Goal: Information Seeking & Learning: Learn about a topic

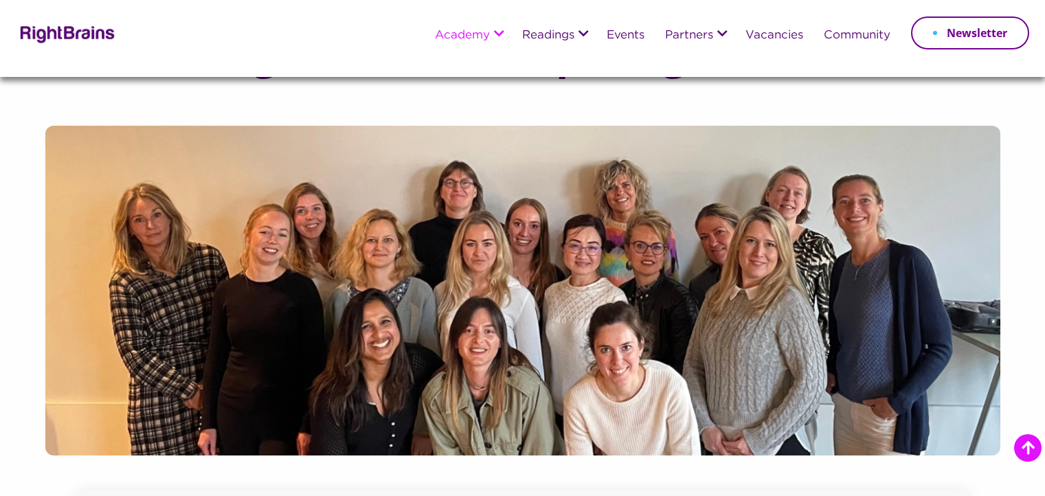
scroll to position [1017, 0]
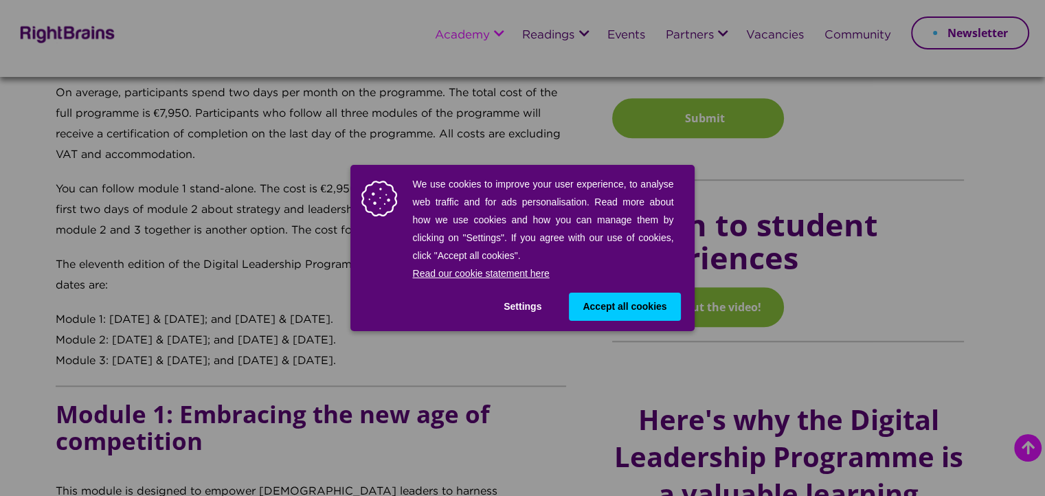
click at [610, 319] on button "Accept all cookies" at bounding box center [624, 307] width 111 height 28
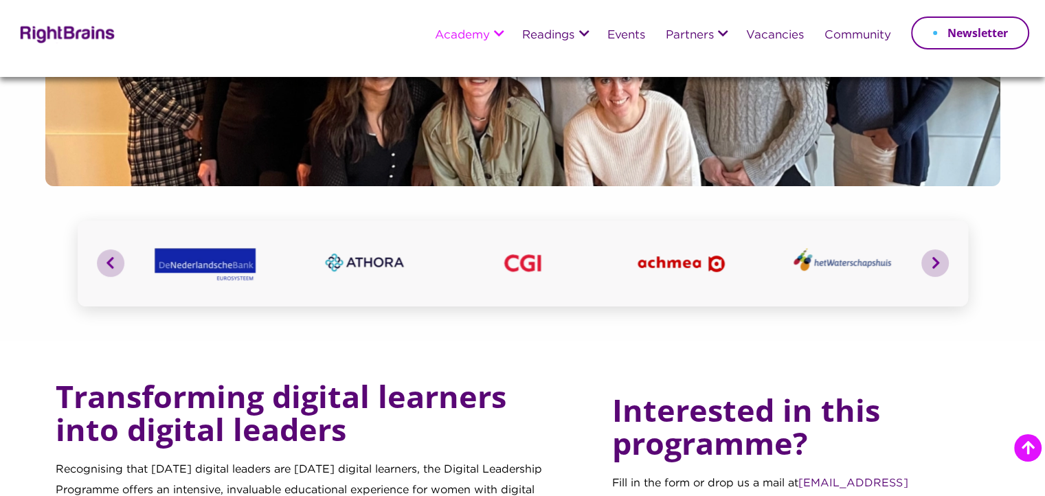
scroll to position [275, 0]
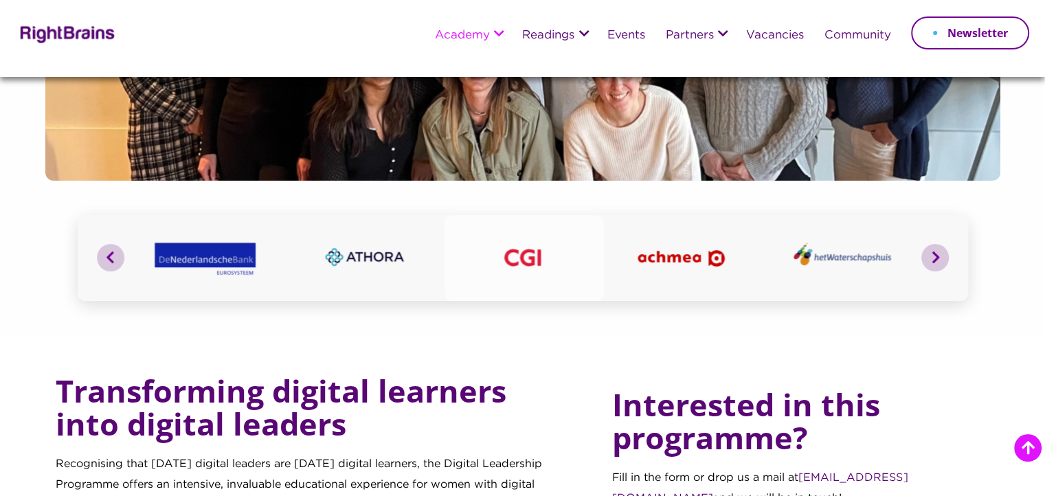
click at [529, 260] on img at bounding box center [524, 255] width 107 height 69
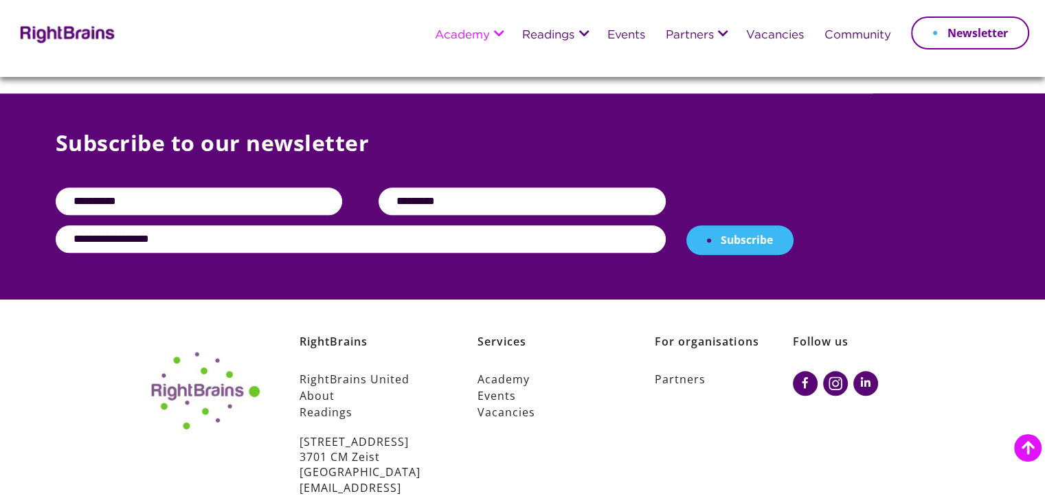
scroll to position [1197, 0]
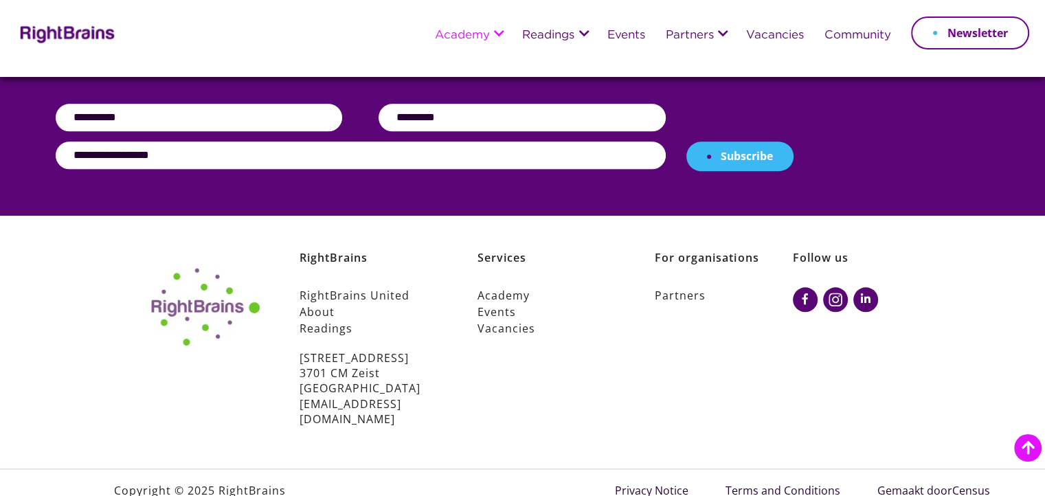
click at [344, 380] on p "[STREET_ADDRESS] [EMAIL_ADDRESS][DOMAIN_NAME]" at bounding box center [369, 388] width 138 height 77
drag, startPoint x: 344, startPoint y: 380, endPoint x: 480, endPoint y: 392, distance: 136.6
click at [480, 392] on div "Services Academy Events Vacancies [STREET_ADDRESS] [EMAIL_ADDRESS][DOMAIN_NAME]" at bounding box center [527, 338] width 178 height 177
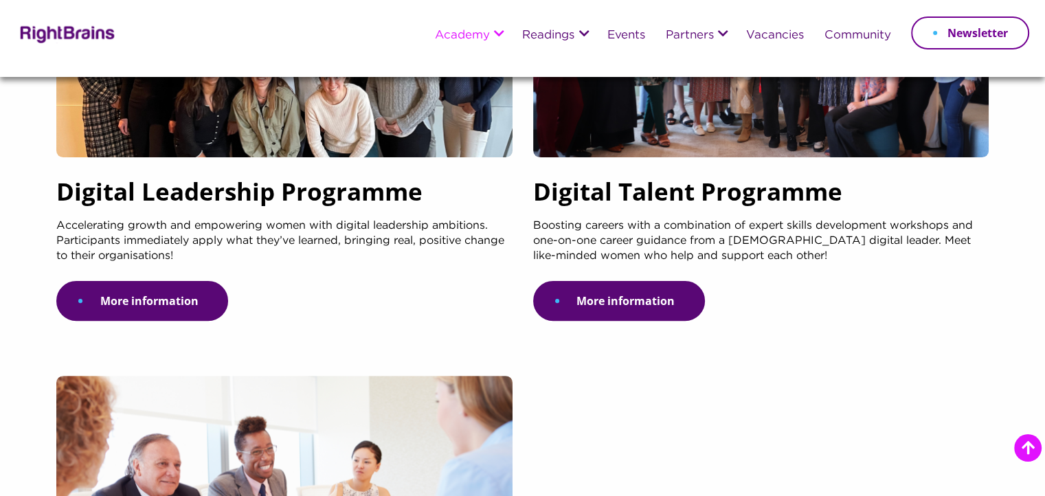
scroll to position [335, 0]
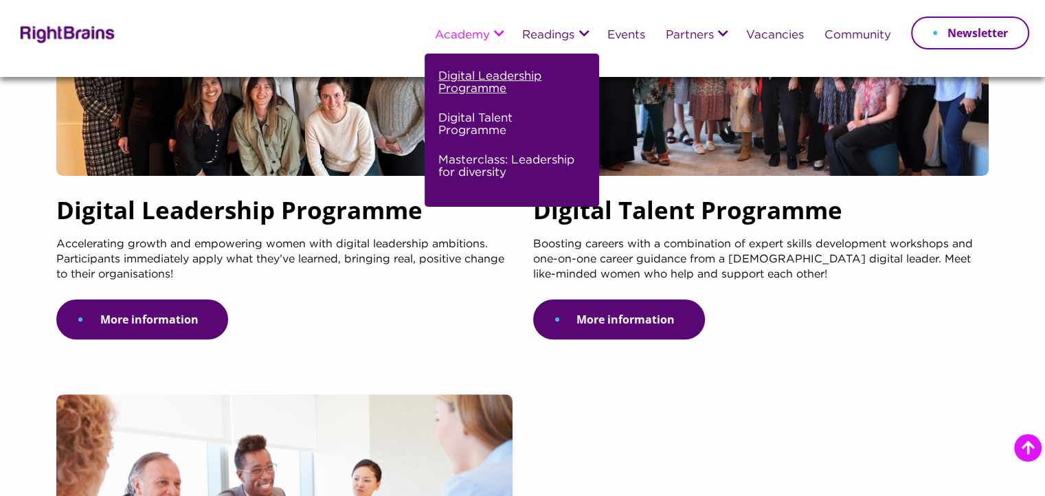
click at [503, 72] on link "Digital Leadership Programme" at bounding box center [510, 88] width 144 height 42
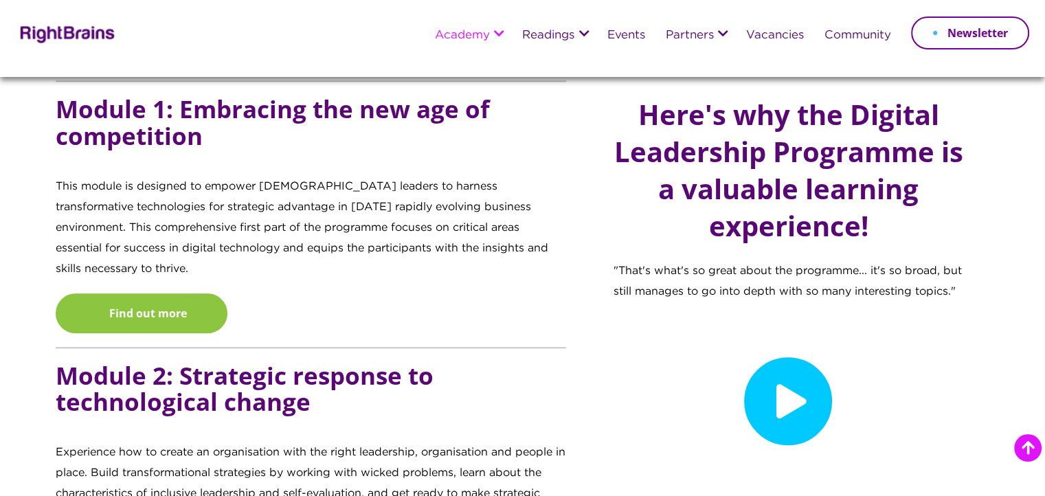
scroll to position [1322, 0]
